Goal: Find contact information: Find contact information

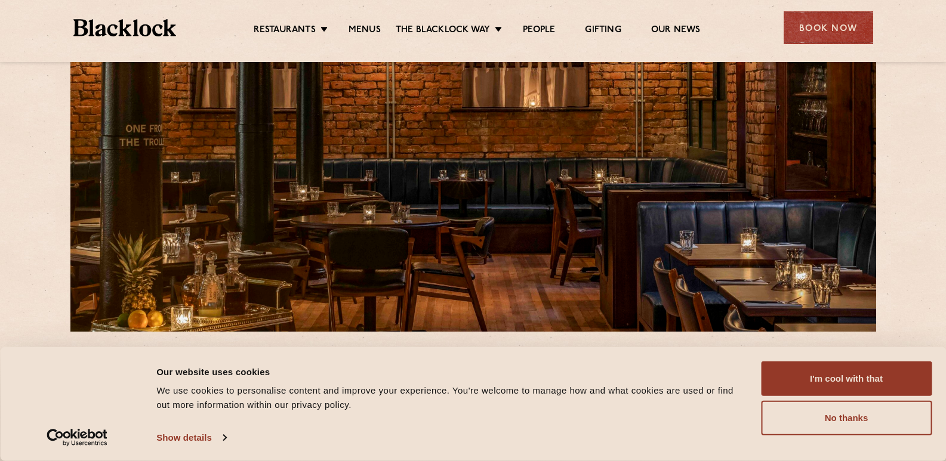
scroll to position [179, 0]
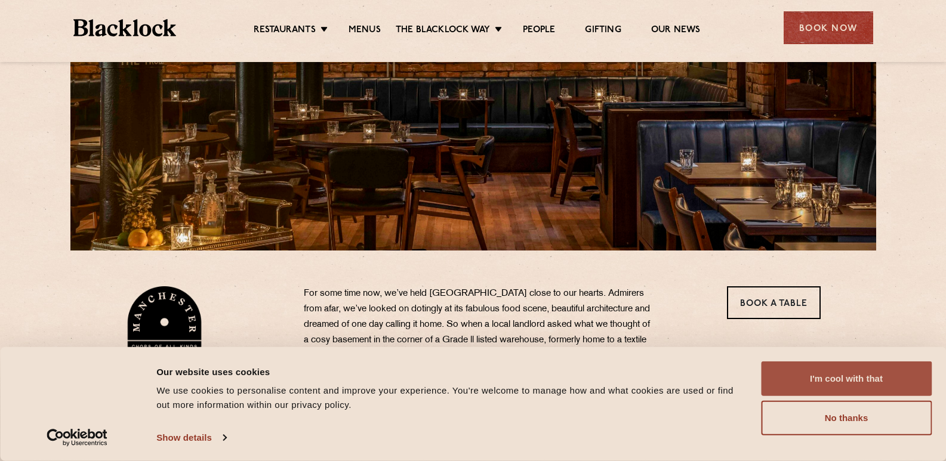
drag, startPoint x: 843, startPoint y: 375, endPoint x: 835, endPoint y: 375, distance: 8.4
click at [842, 375] on button "I'm cool with that" at bounding box center [846, 379] width 171 height 35
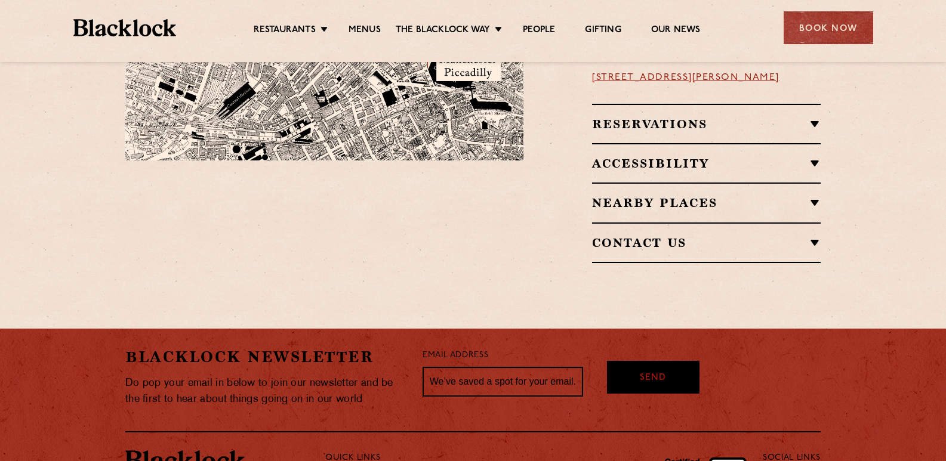
scroll to position [597, 0]
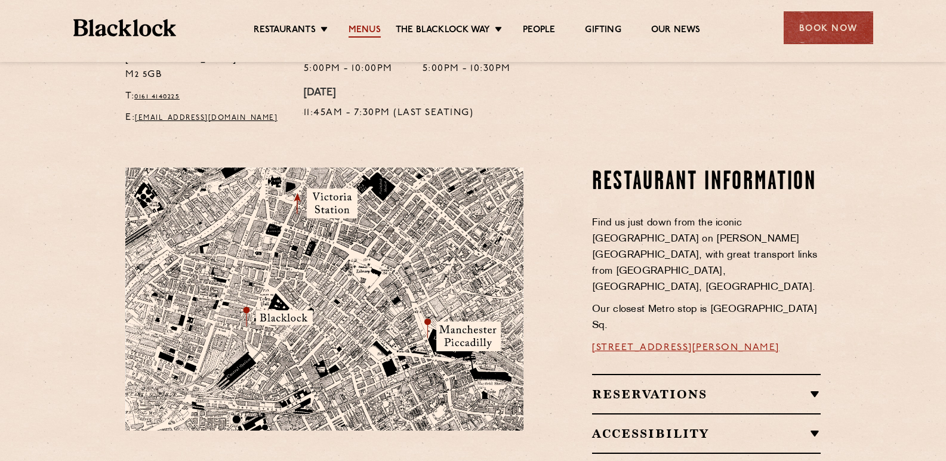
click at [360, 24] on link "Menus" at bounding box center [365, 30] width 32 height 13
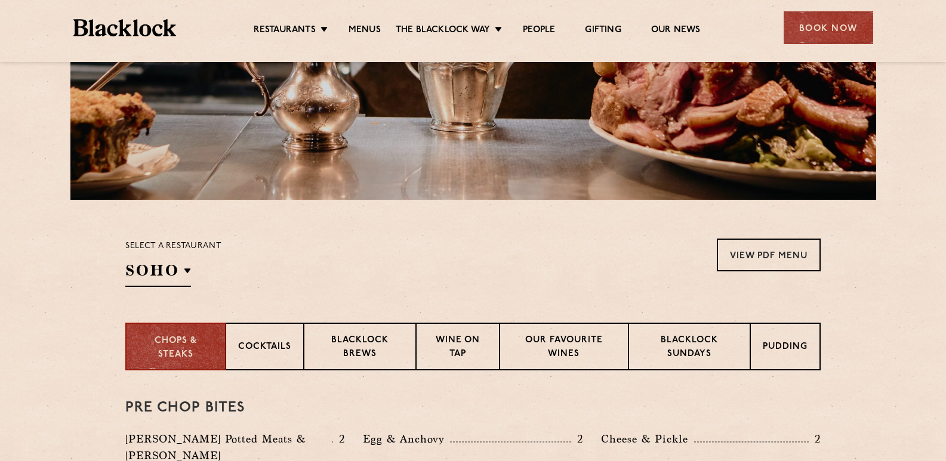
scroll to position [202, 0]
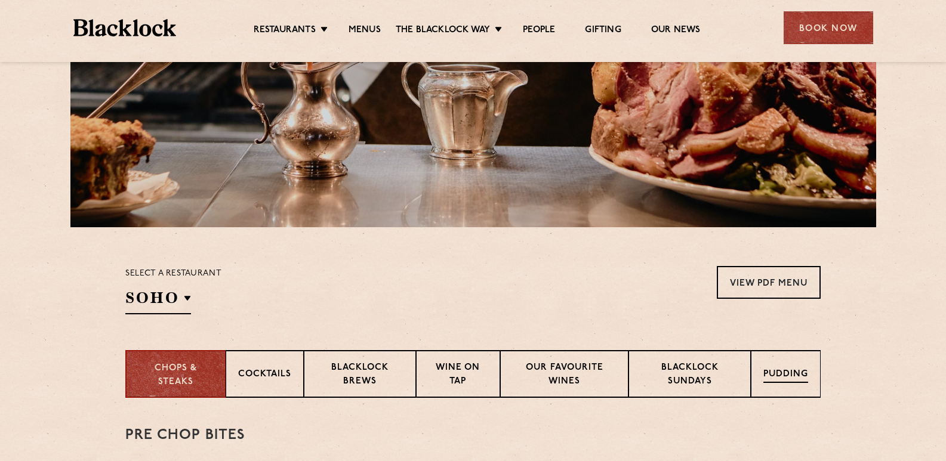
click at [795, 371] on p "Pudding" at bounding box center [786, 375] width 45 height 15
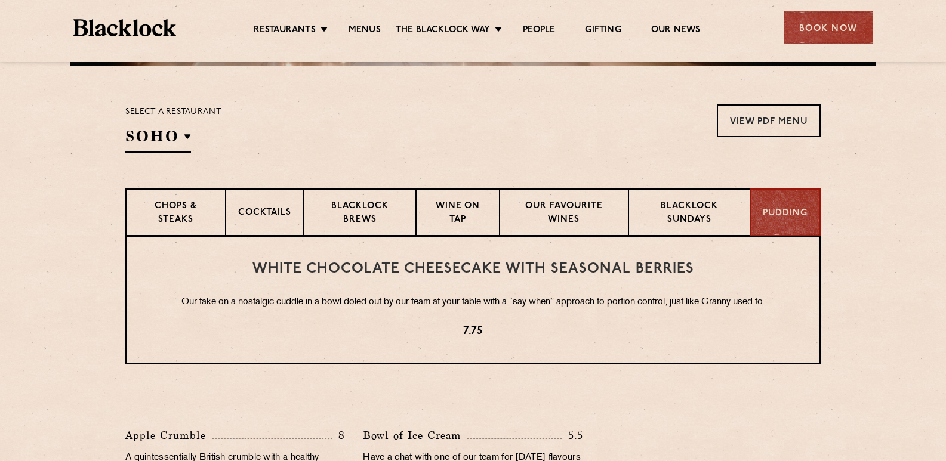
scroll to position [322, 0]
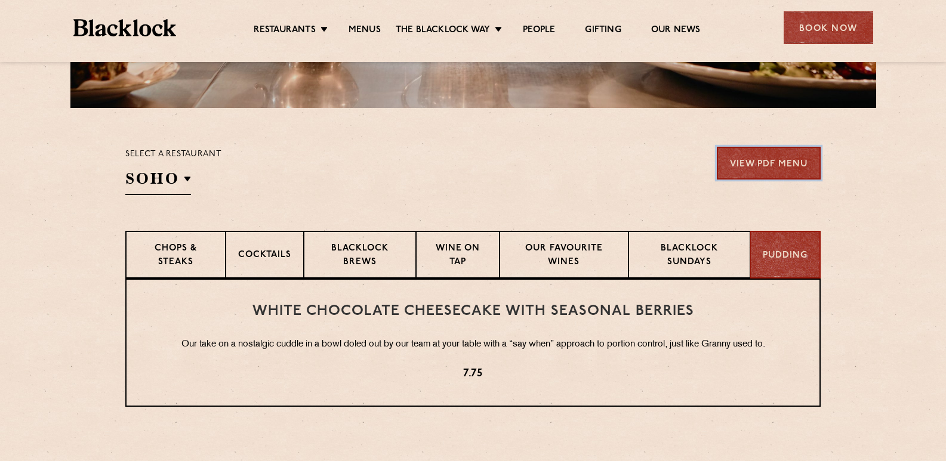
click at [758, 159] on link "View PDF Menu" at bounding box center [769, 163] width 104 height 33
click at [485, 245] on p "Wine on Tap" at bounding box center [458, 256] width 59 height 28
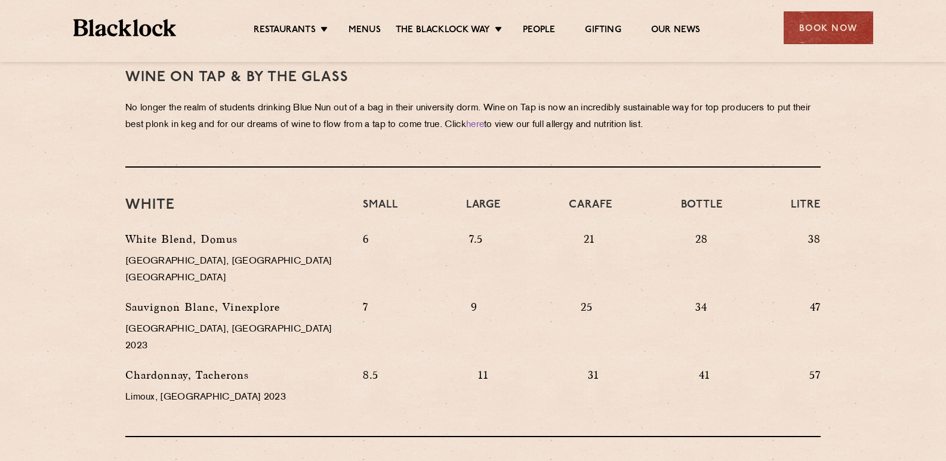
scroll to position [262, 0]
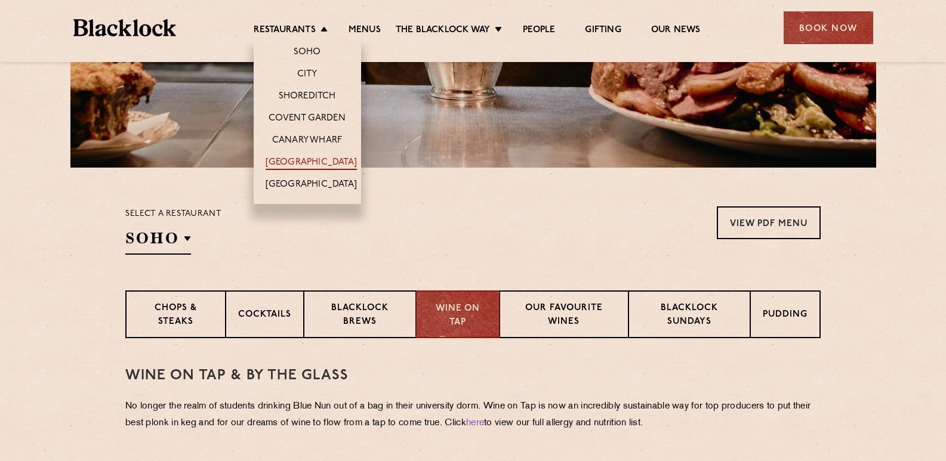
click at [305, 165] on link "[GEOGRAPHIC_DATA]" at bounding box center [311, 163] width 91 height 13
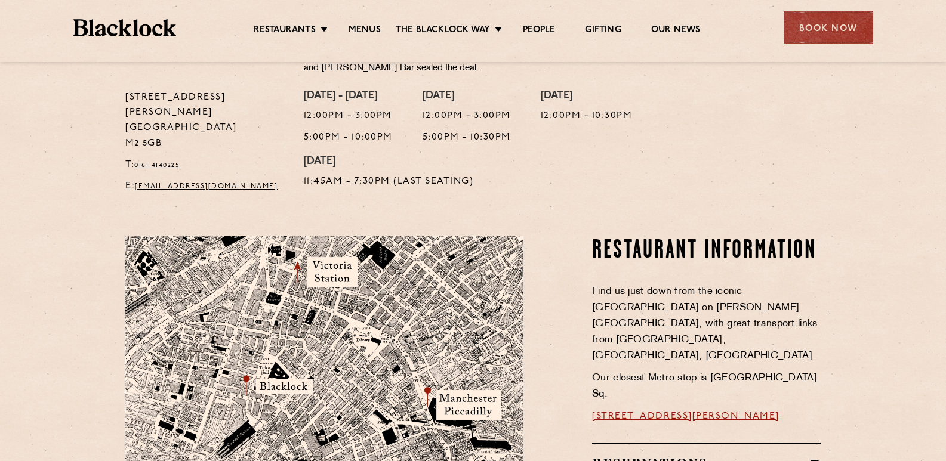
scroll to position [597, 0]
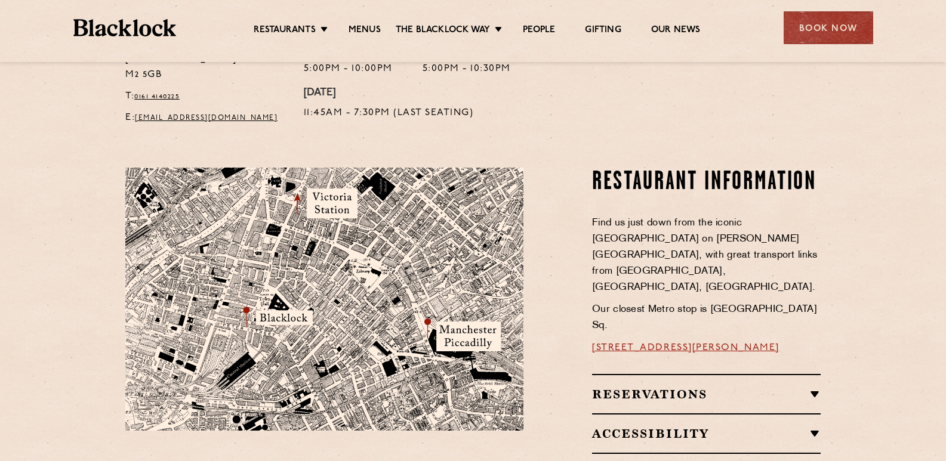
click at [701, 343] on link "[STREET_ADDRESS][PERSON_NAME]" at bounding box center [685, 348] width 187 height 10
